Goal: Transaction & Acquisition: Purchase product/service

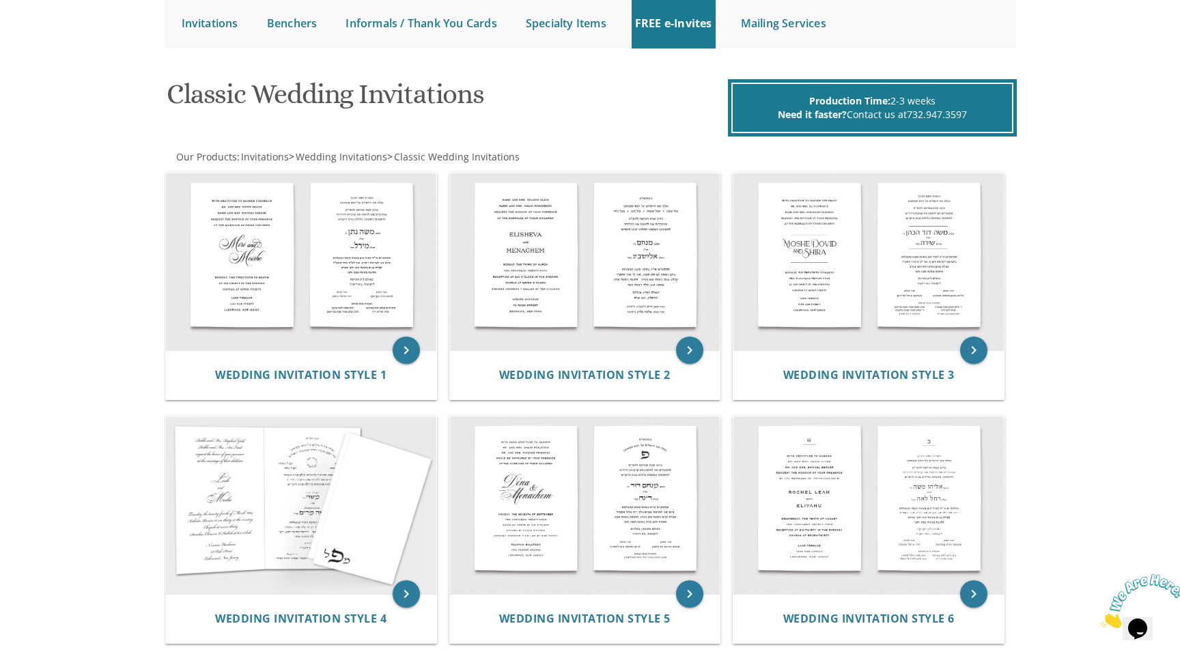
scroll to position [152, 0]
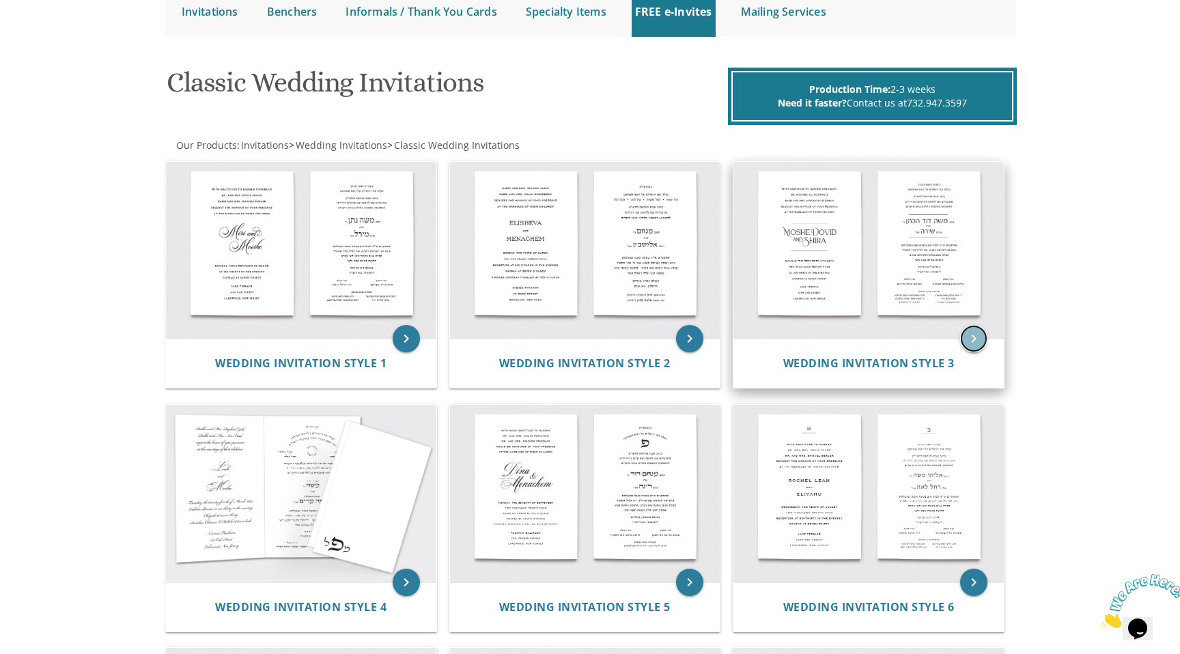
click at [974, 338] on icon "keyboard_arrow_right" at bounding box center [973, 338] width 27 height 27
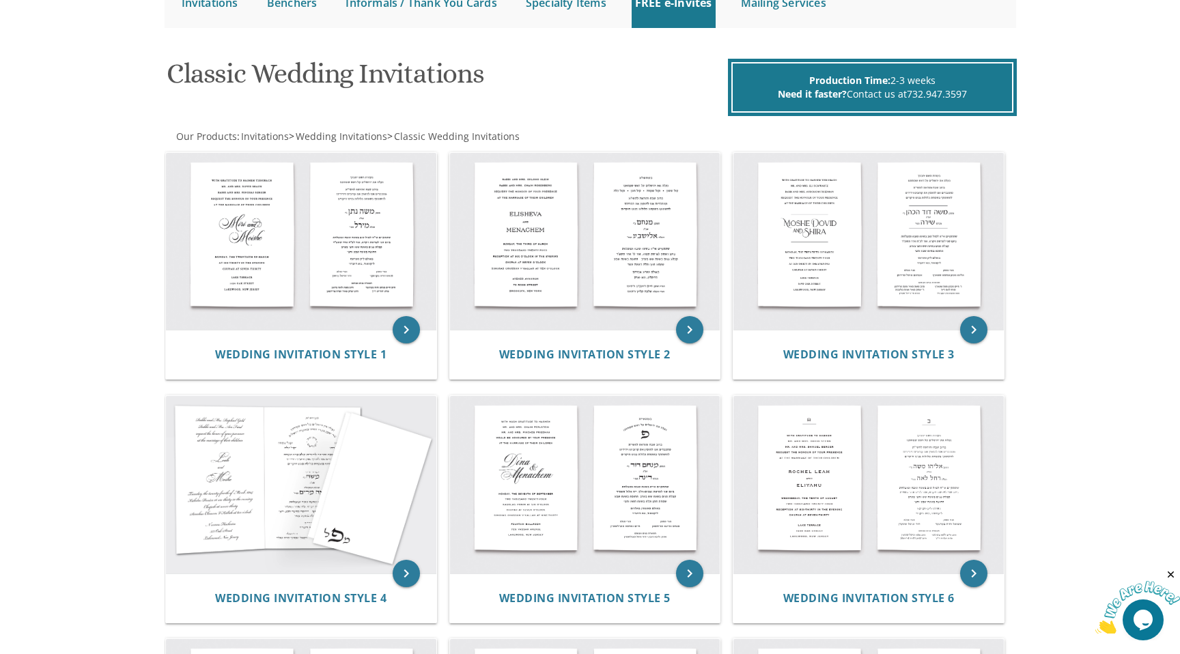
scroll to position [178, 0]
